Goal: Information Seeking & Learning: Compare options

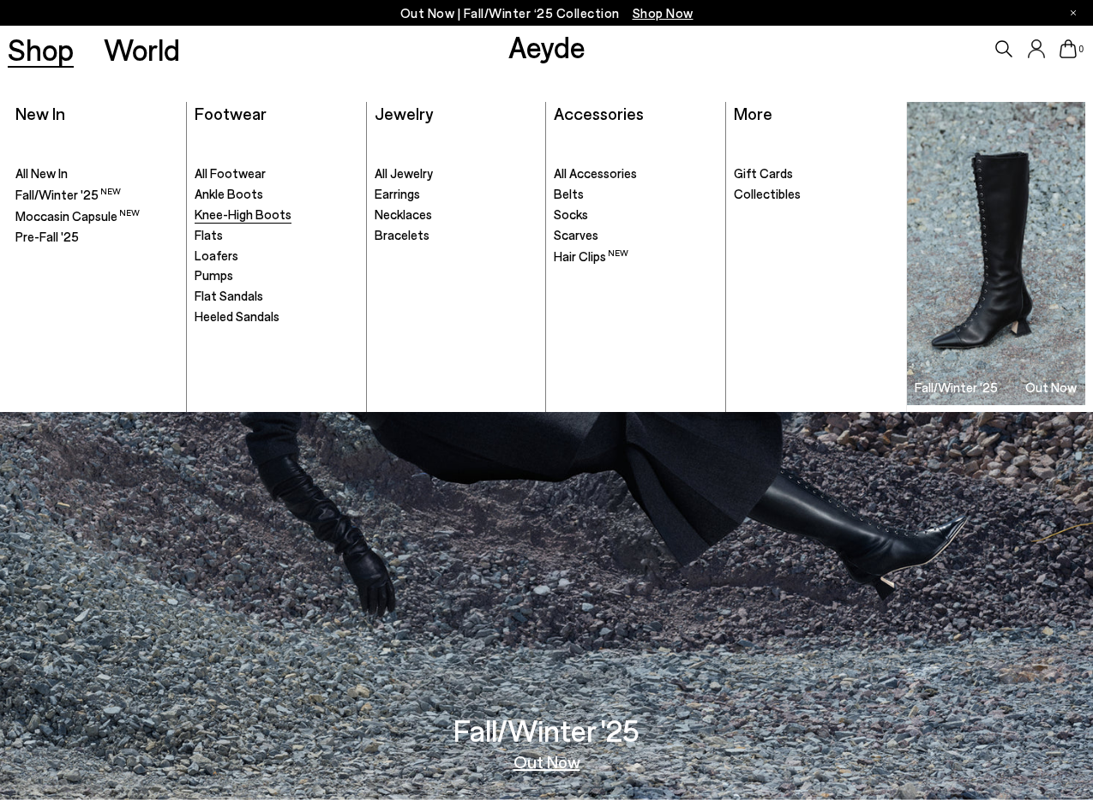
click at [215, 213] on span "Knee-High Boots" at bounding box center [243, 214] width 97 height 15
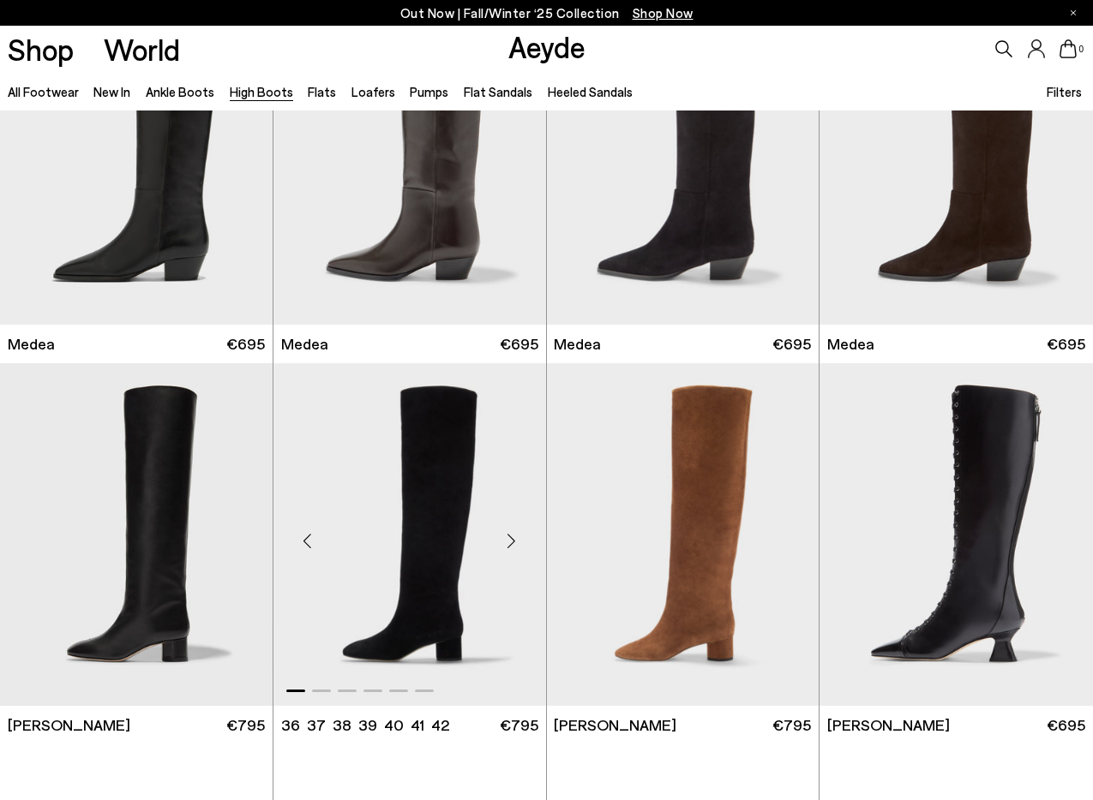
scroll to position [129, 0]
click at [184, 268] on img "1 / 6" at bounding box center [136, 153] width 273 height 343
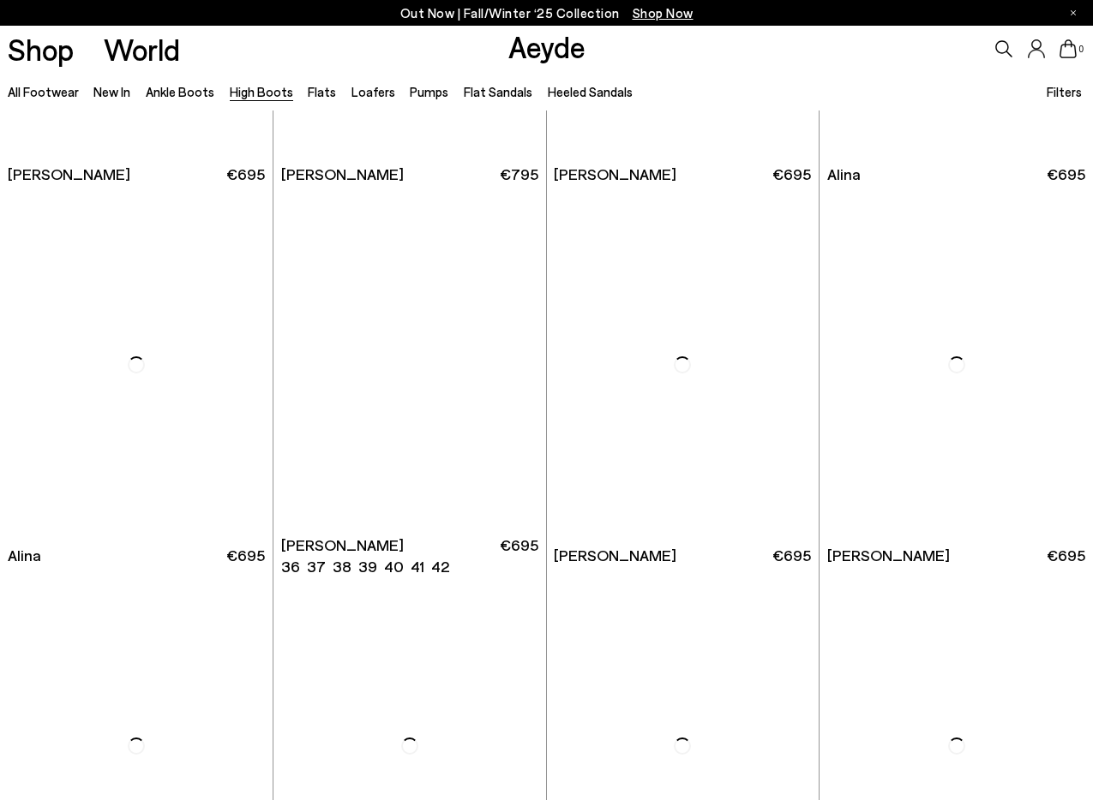
scroll to position [2207, 0]
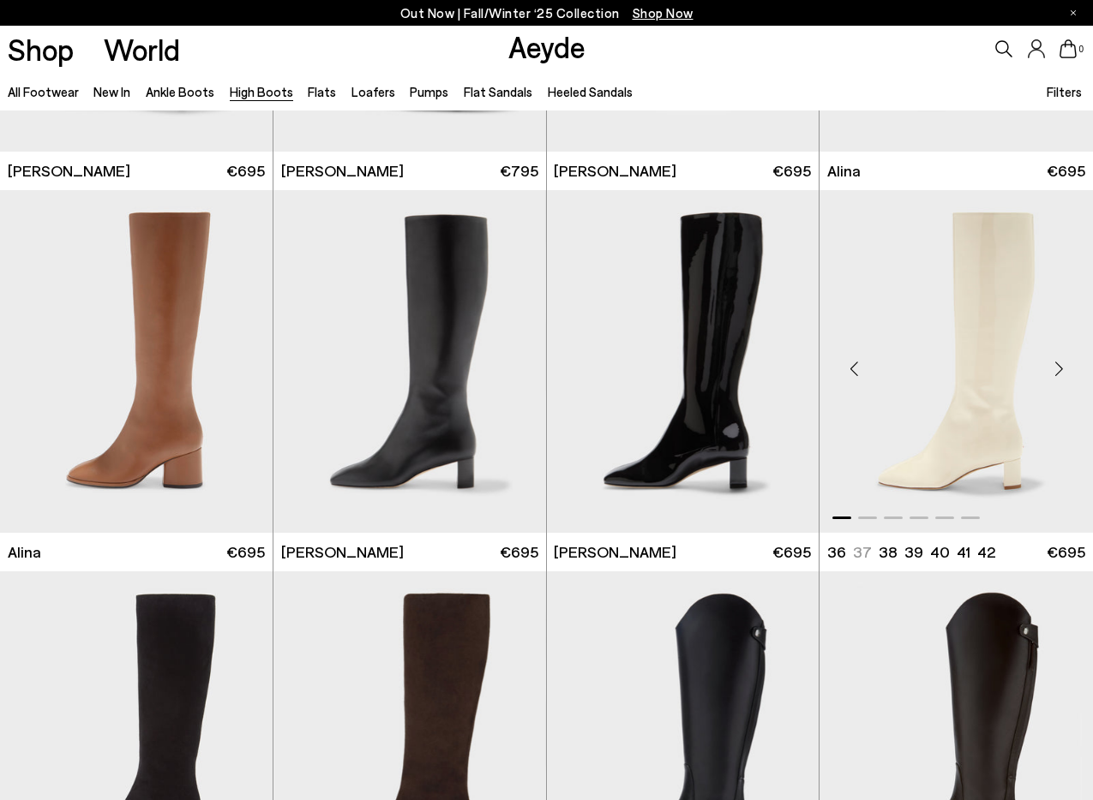
click at [954, 414] on img "1 / 6" at bounding box center [955, 361] width 273 height 343
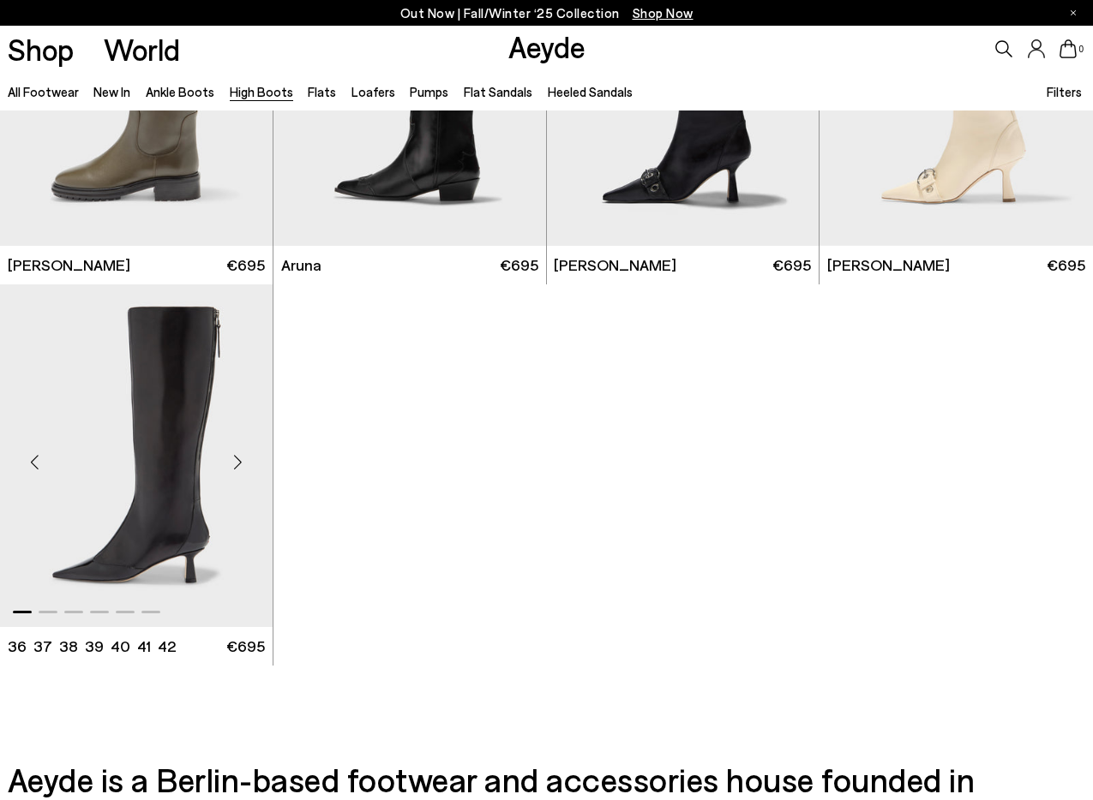
scroll to position [3643, 0]
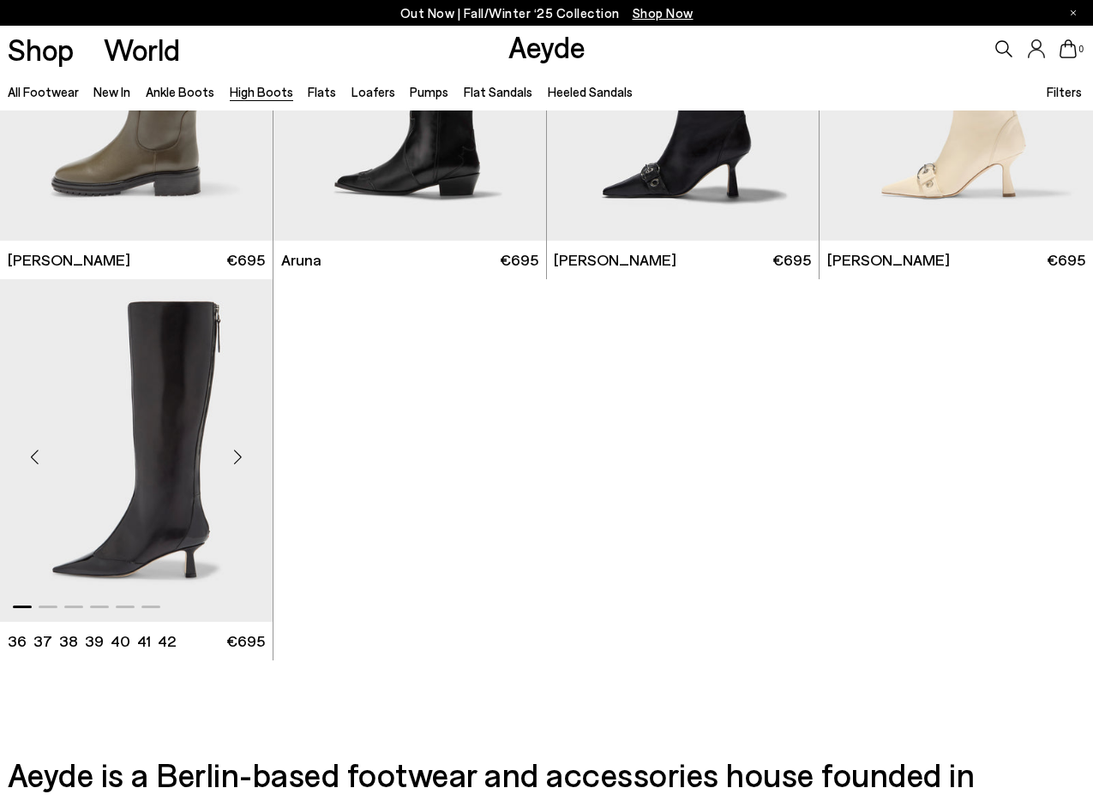
click at [183, 541] on img "1 / 6" at bounding box center [136, 450] width 273 height 343
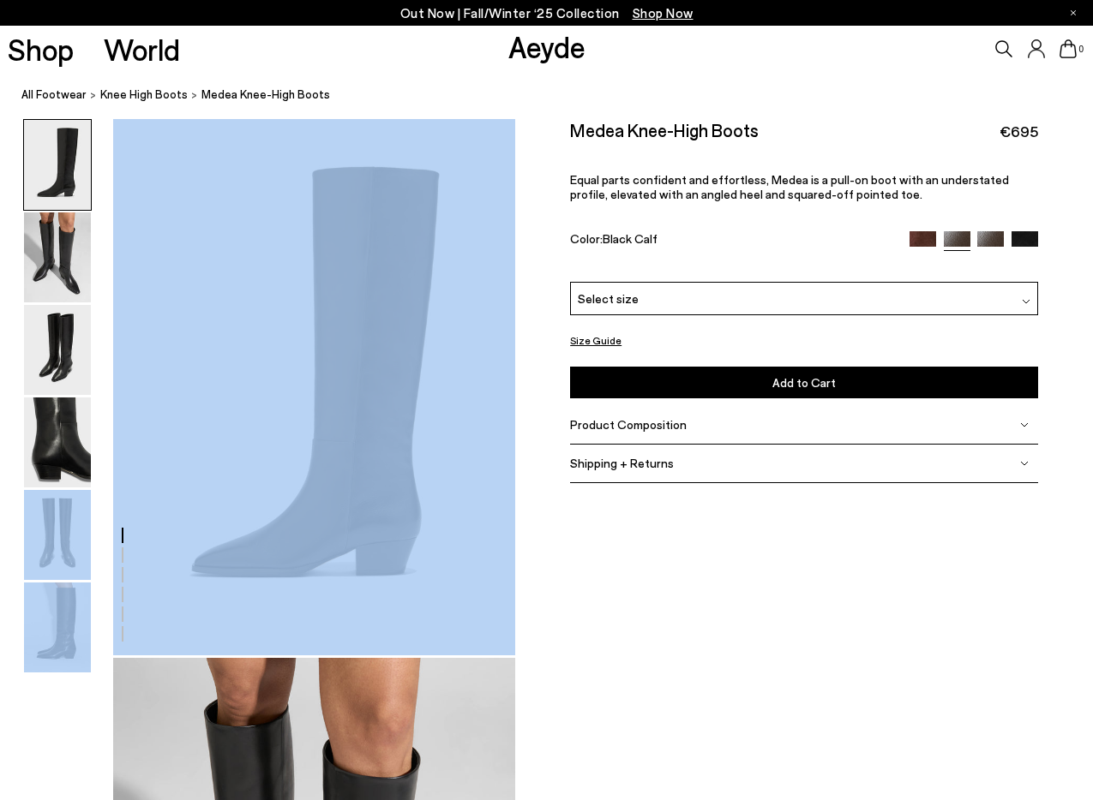
drag, startPoint x: 340, startPoint y: 468, endPoint x: -773, endPoint y: 495, distance: 1113.7
click at [0, 495] on html "Free shipping to [GEOGRAPHIC_DATA] on all orders Your item is added to cart. Vi…" at bounding box center [546, 400] width 1093 height 800
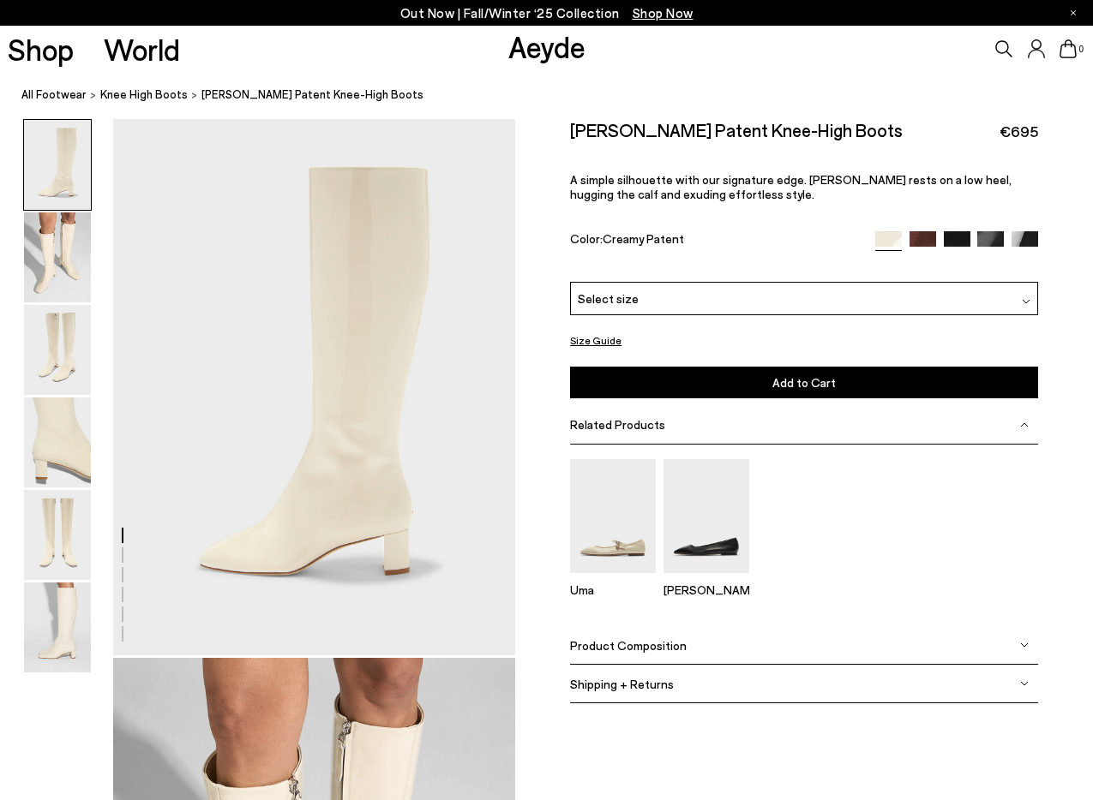
drag, startPoint x: 374, startPoint y: 350, endPoint x: 358, endPoint y: 383, distance: 36.8
